Goal: Book appointment/travel/reservation

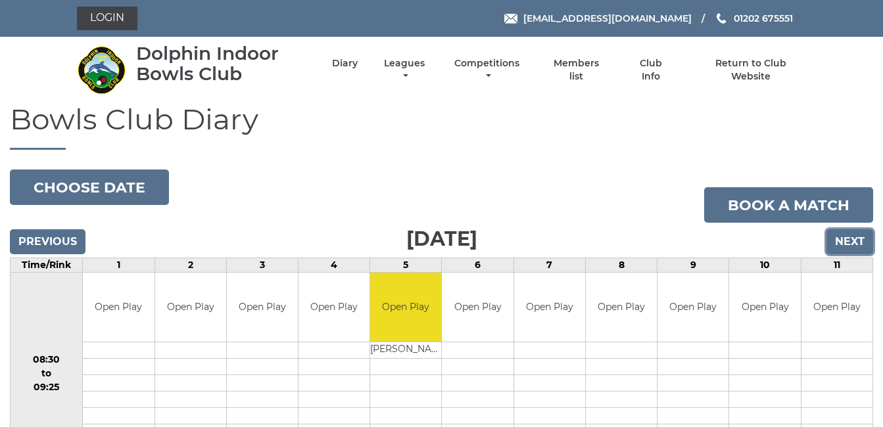
click at [852, 237] on input "Next" at bounding box center [850, 242] width 47 height 25
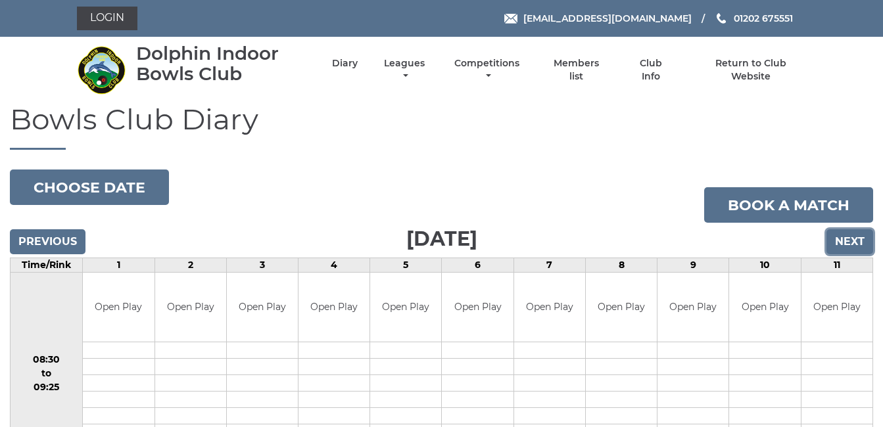
click at [853, 239] on input "Next" at bounding box center [850, 242] width 47 height 25
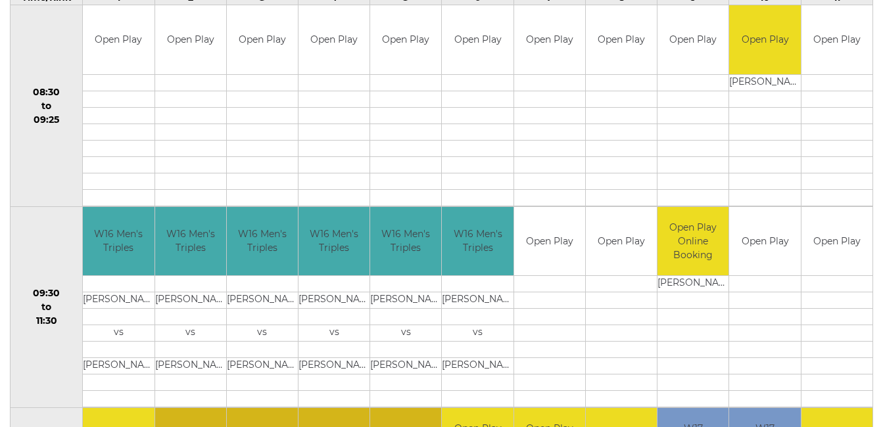
scroll to position [105, 0]
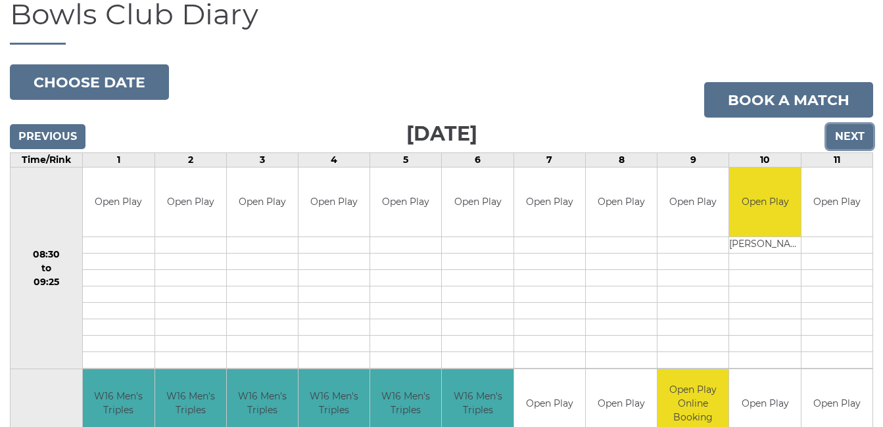
click at [854, 131] on input "Next" at bounding box center [850, 136] width 47 height 25
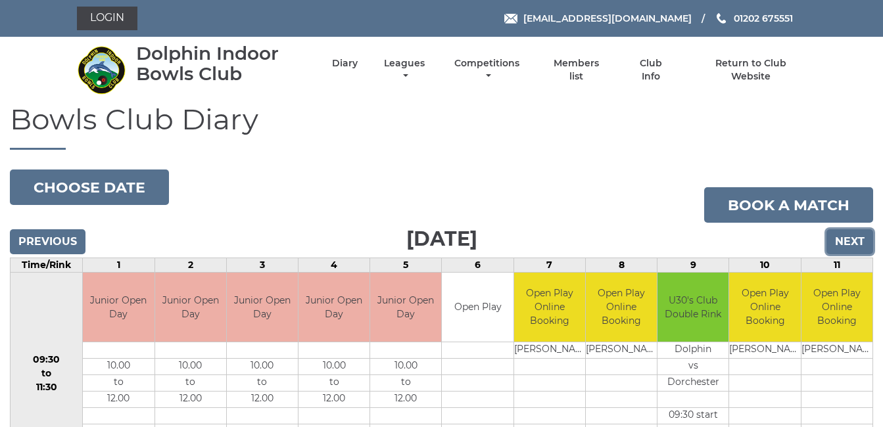
click at [852, 237] on input "Next" at bounding box center [850, 242] width 47 height 25
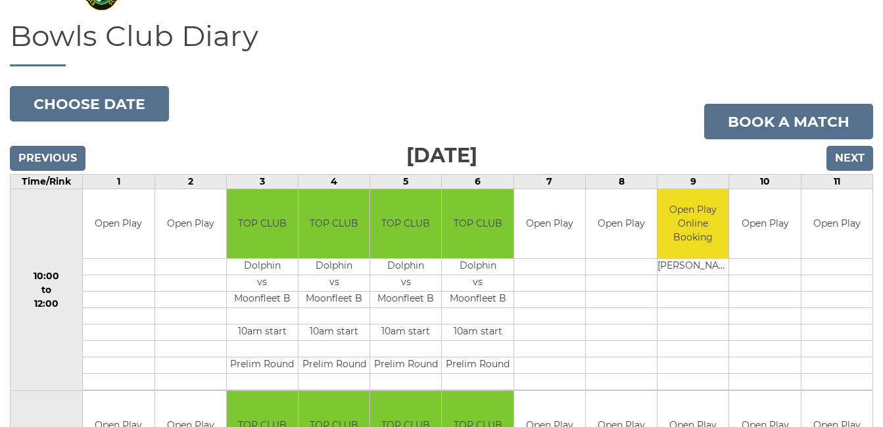
scroll to position [53, 0]
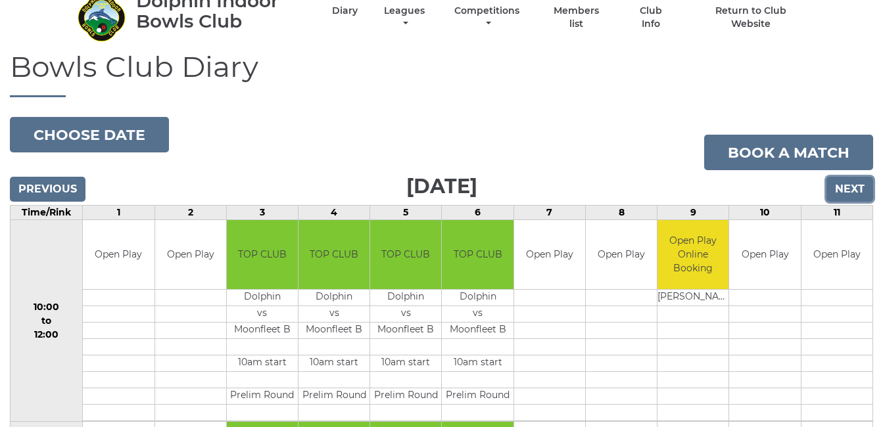
click at [849, 184] on input "Next" at bounding box center [850, 189] width 47 height 25
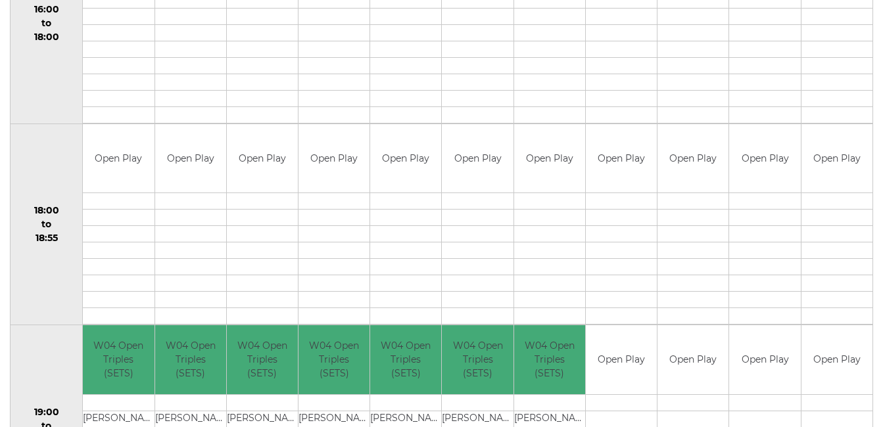
scroll to position [1157, 0]
